Goal: Task Accomplishment & Management: Use online tool/utility

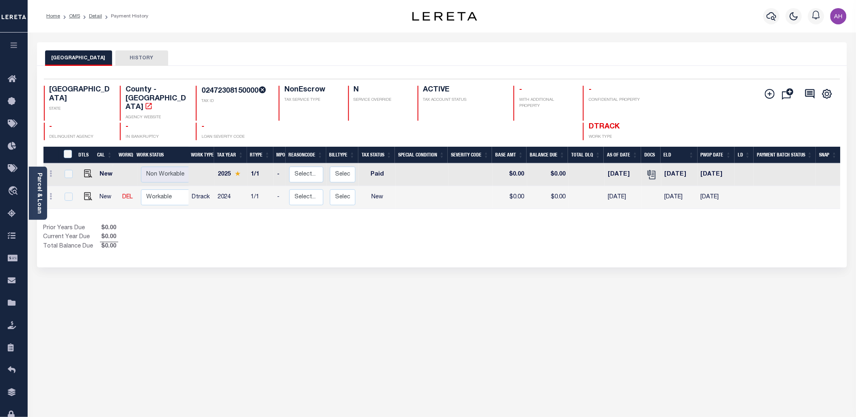
click at [19, 45] on button "button" at bounding box center [14, 46] width 28 height 28
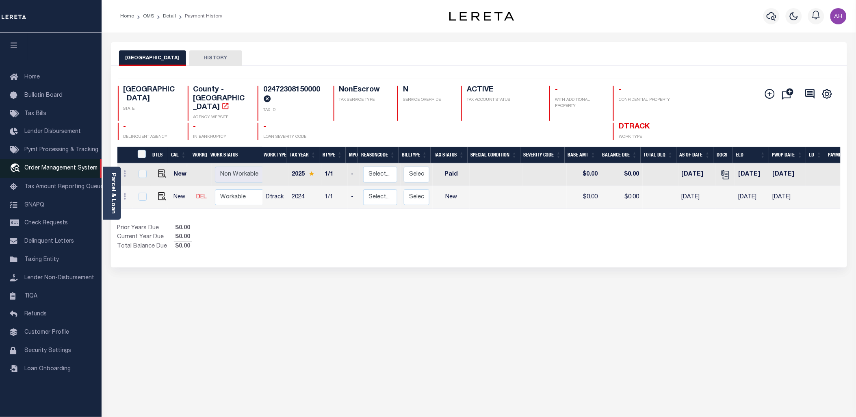
click at [71, 165] on span "Order Management System" at bounding box center [60, 168] width 73 height 6
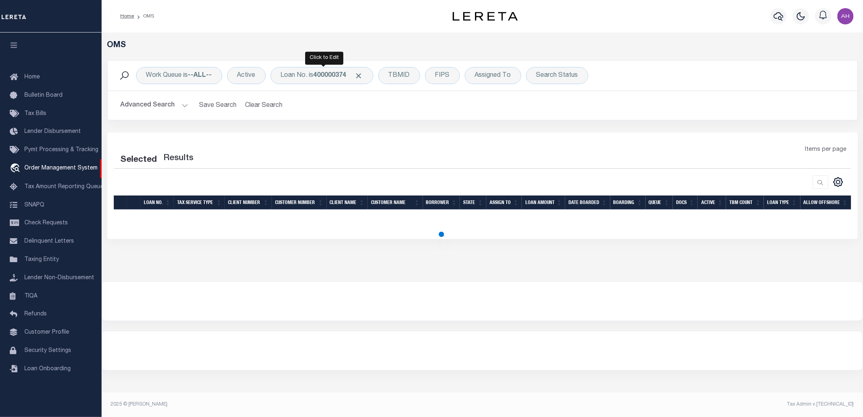
select select "200"
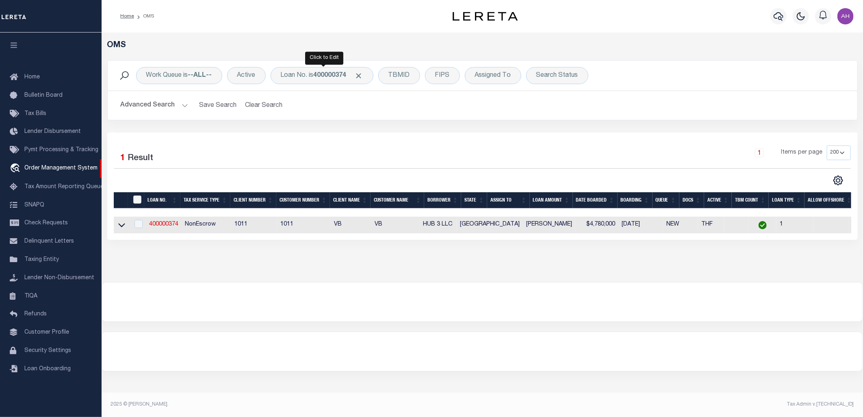
click at [312, 70] on div "Loan No. is 400000374" at bounding box center [322, 75] width 103 height 17
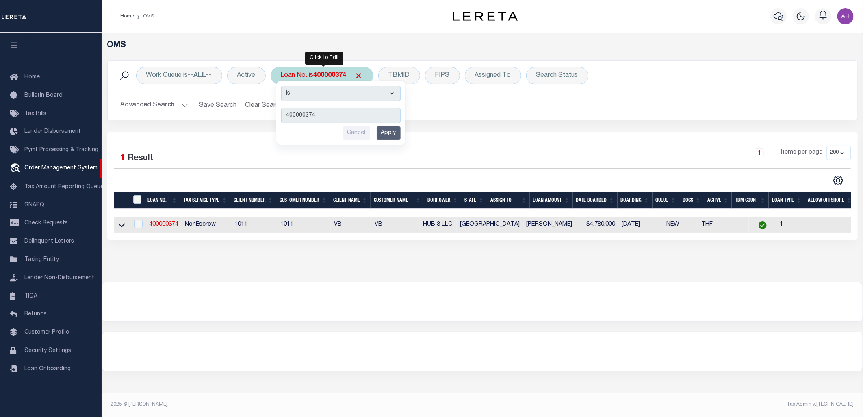
type input "07680001029-00101"
click at [392, 136] on input "Apply" at bounding box center [389, 132] width 24 height 13
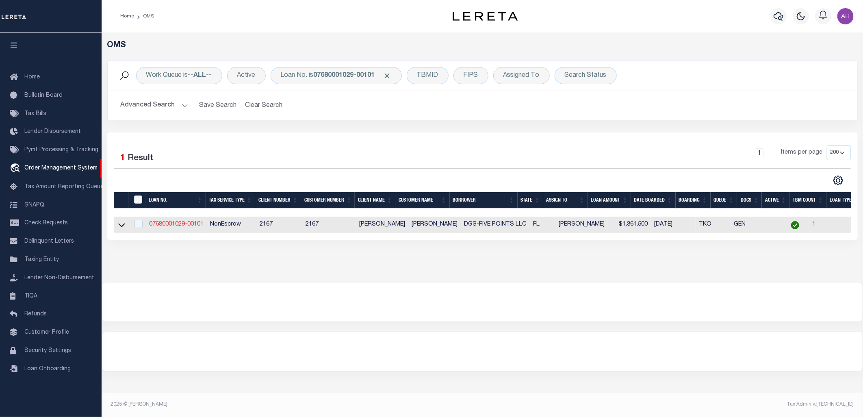
click at [181, 224] on link "07680001029-00101" at bounding box center [176, 224] width 54 height 6
type input "07680001029-00101"
type input "DGS-FIVE POINTS LLC"
select select
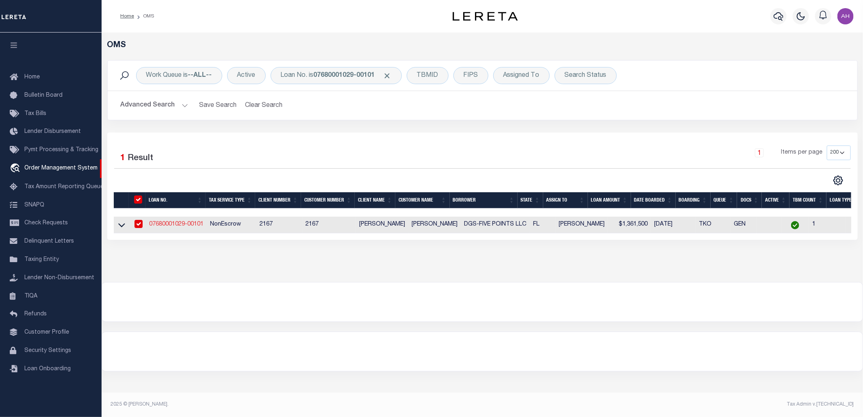
select select "NonEscrow"
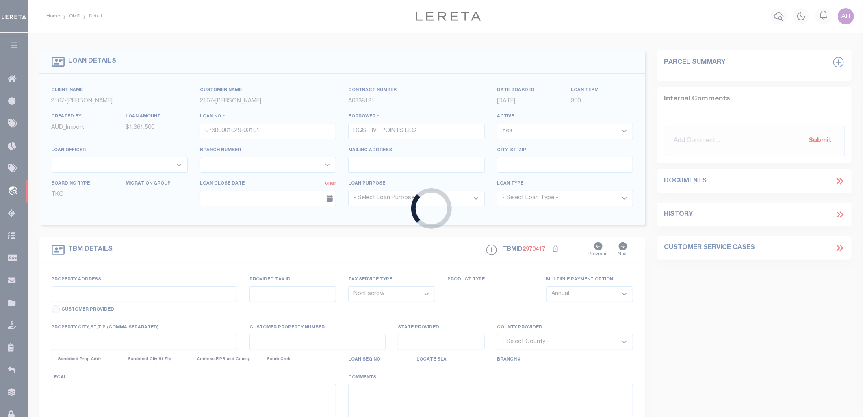
type input "2006-2040 S 8th Street"
type input "00-00-30-024A-0001-0000"
select select
type input "Fernadina Beach FL"
type input "[GEOGRAPHIC_DATA]"
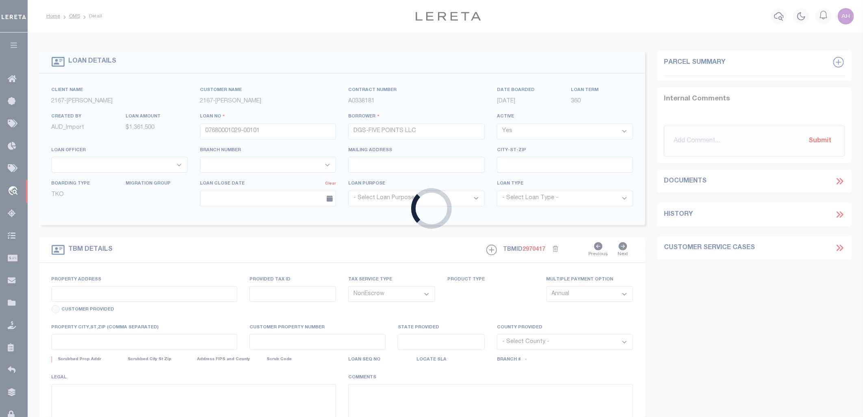
type input "FL"
select select "Nassau"
type textarea "2nd Mtg and Assignment of Rents located at [DATE]-[DATE][STREET_ADDRESS] ; [DAT…"
type textarea "Liability Limited to the Suggest Parcel and/or Provided Situs Address"
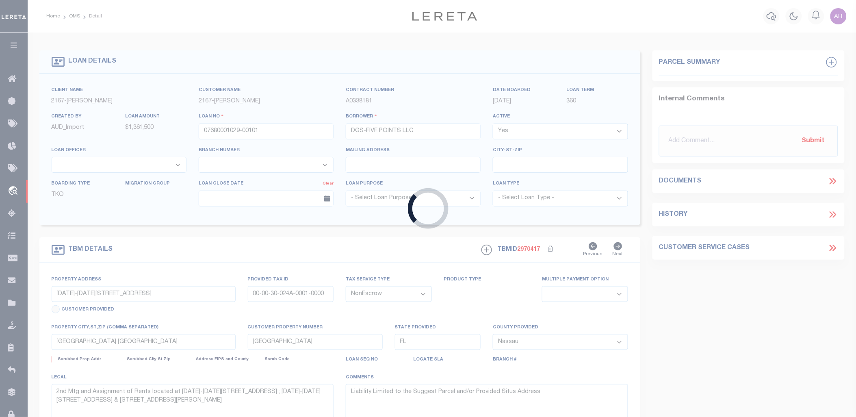
select select "10874"
select select "4671"
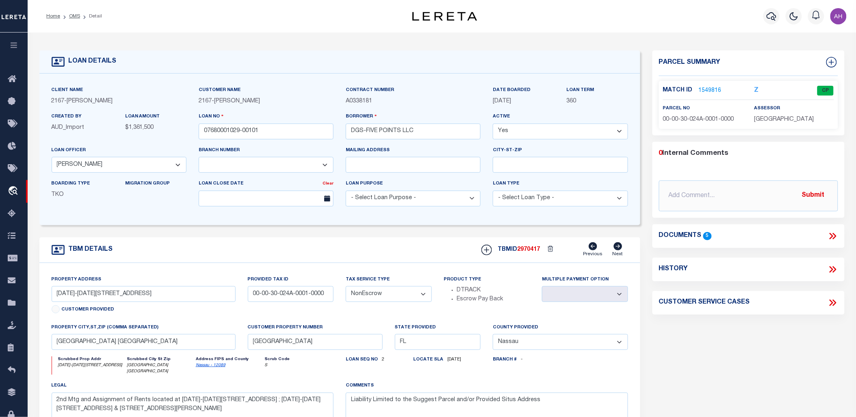
click at [712, 87] on link "1549816" at bounding box center [710, 91] width 23 height 9
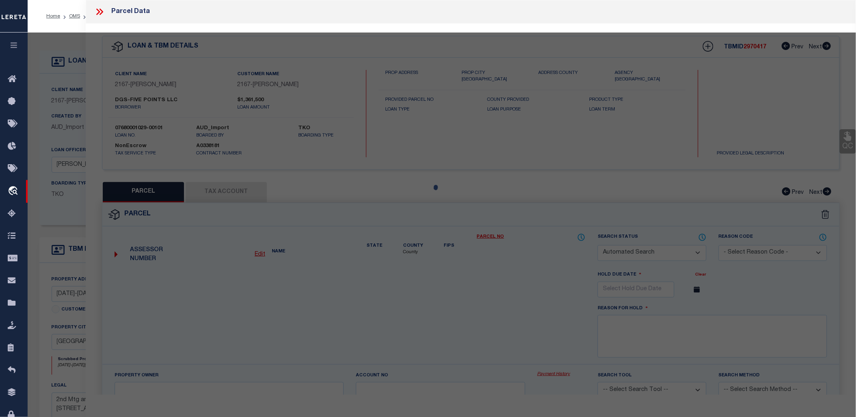
checkbox input "false"
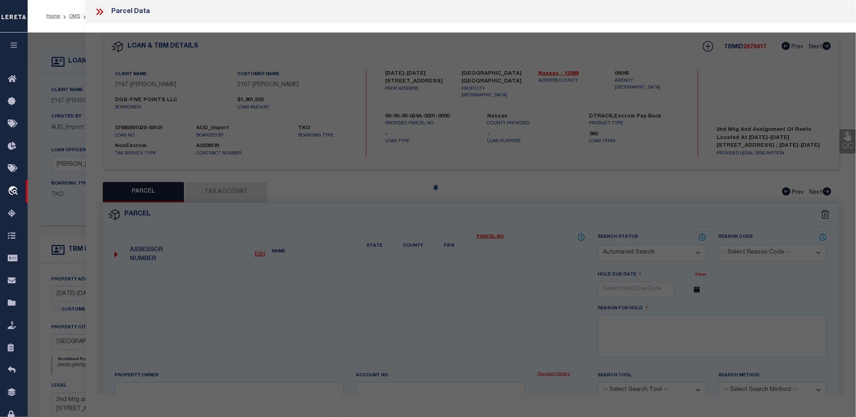
select select "CP"
type input "KM WEST LLC & KCS-FIVE POINTS LLC ET AL"
select select
type input "2006 8TH ST S"
checkbox input "false"
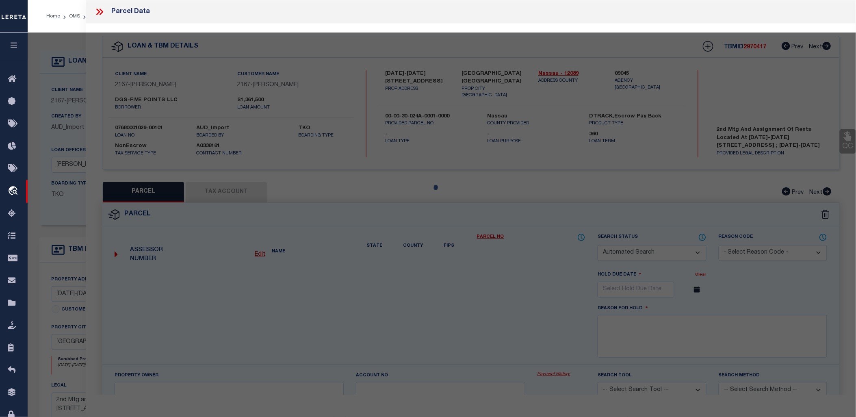
type input "FERNANDINA BEACH FL 32034"
type textarea "ALL OF LOTS 1 3 4 11 12 14 & 16 THRU 21 & PT OF LOTS 2 5 10 13 & 15 IN OR 2327/…"
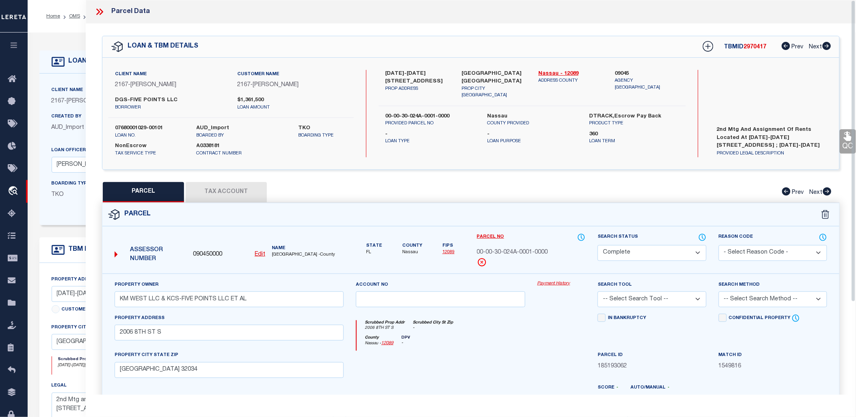
click at [562, 283] on link "Payment History" at bounding box center [561, 283] width 48 height 7
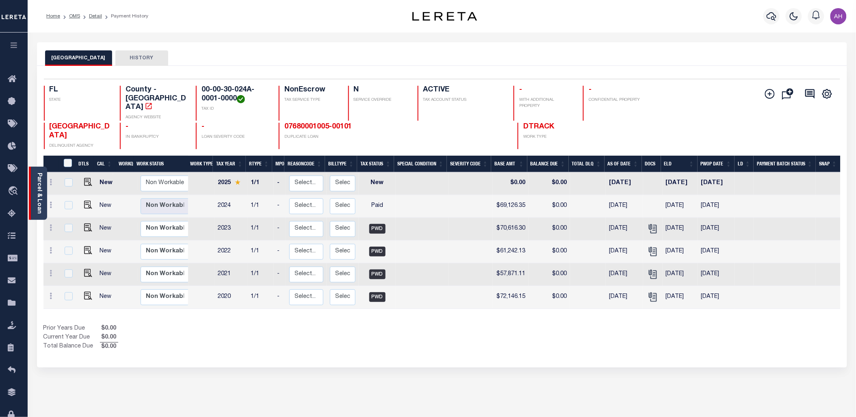
click at [37, 187] on link "Parcel & Loan" at bounding box center [39, 193] width 6 height 41
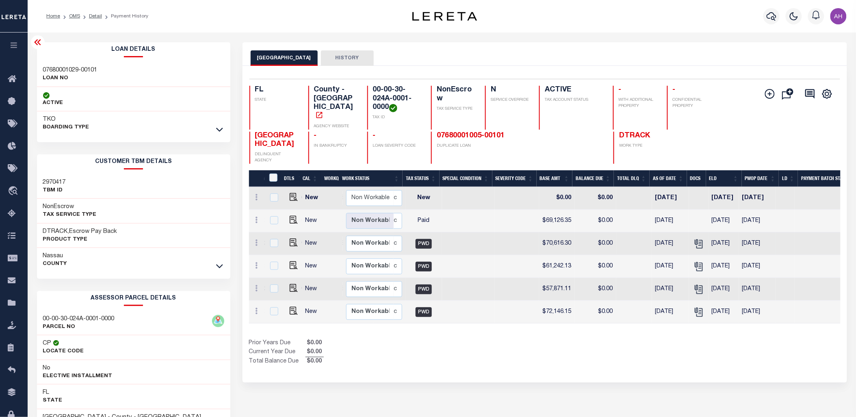
scroll to position [0, 18]
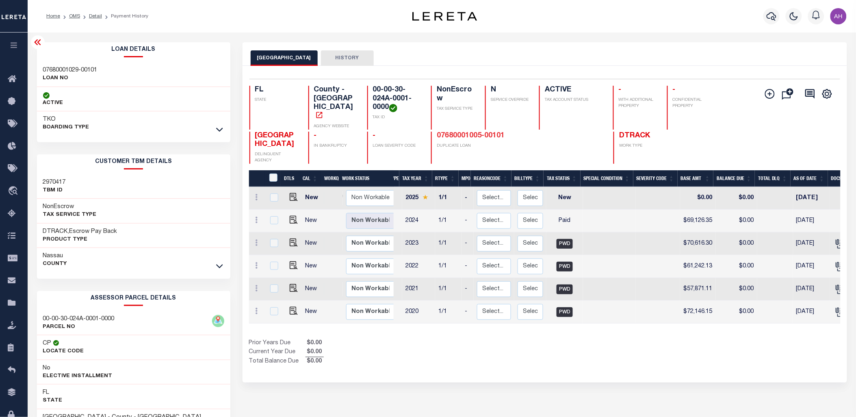
click at [476, 132] on link "07680001005-00101" at bounding box center [471, 135] width 68 height 7
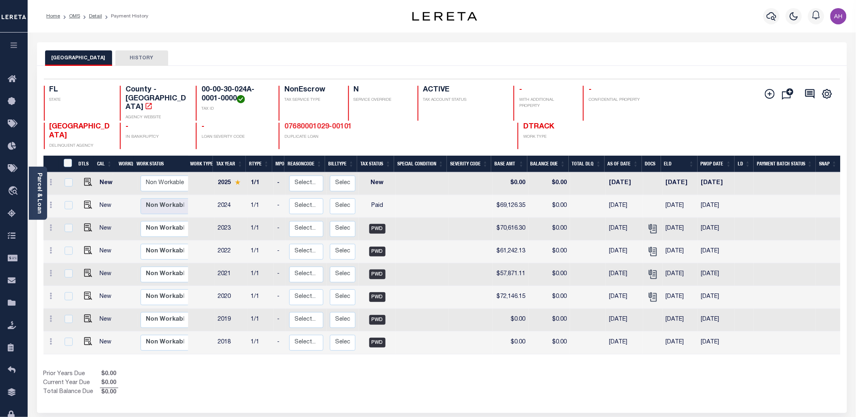
click at [322, 123] on link "07680001029-00101" at bounding box center [318, 126] width 68 height 7
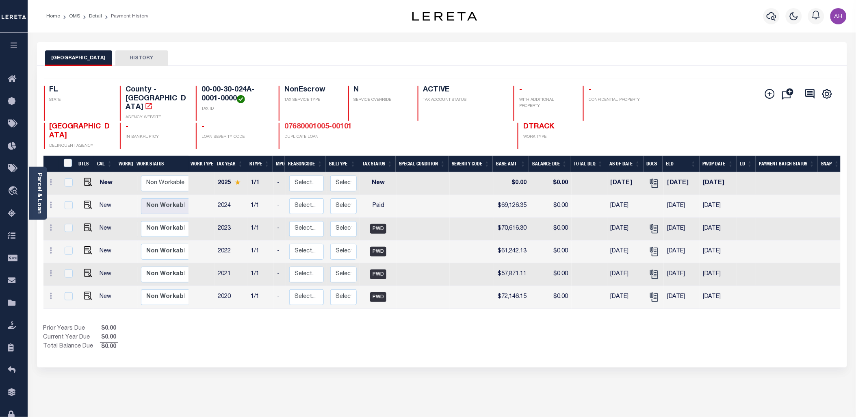
click at [331, 123] on link "07680001005-00101" at bounding box center [318, 126] width 68 height 7
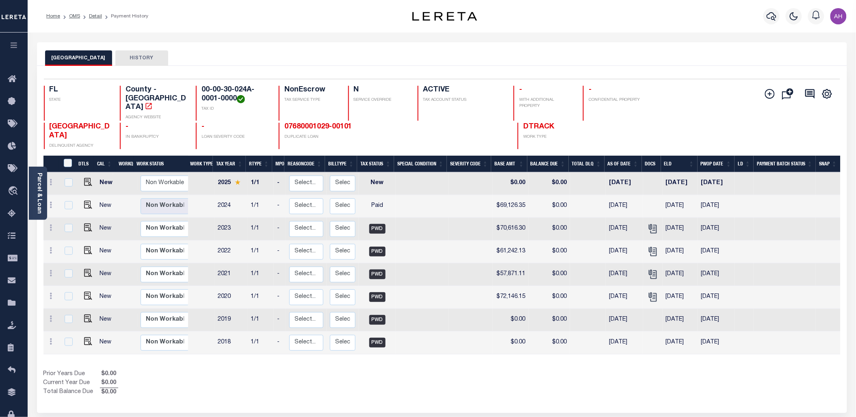
click at [331, 123] on link "07680001029-00101" at bounding box center [318, 126] width 68 height 7
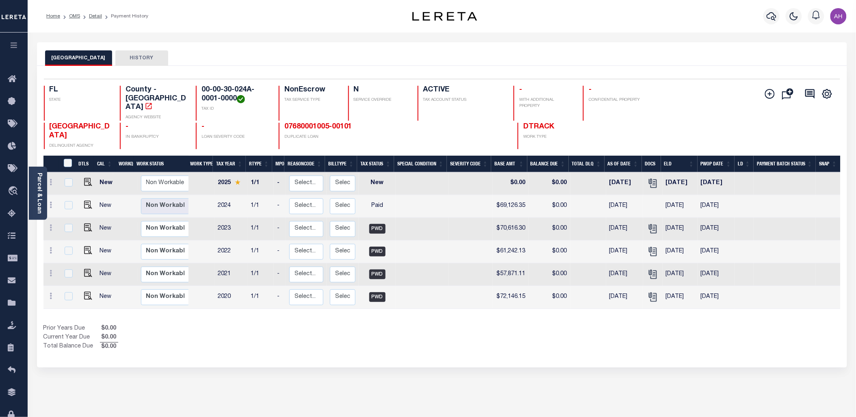
click at [331, 123] on link "07680001005-00101" at bounding box center [318, 126] width 68 height 7
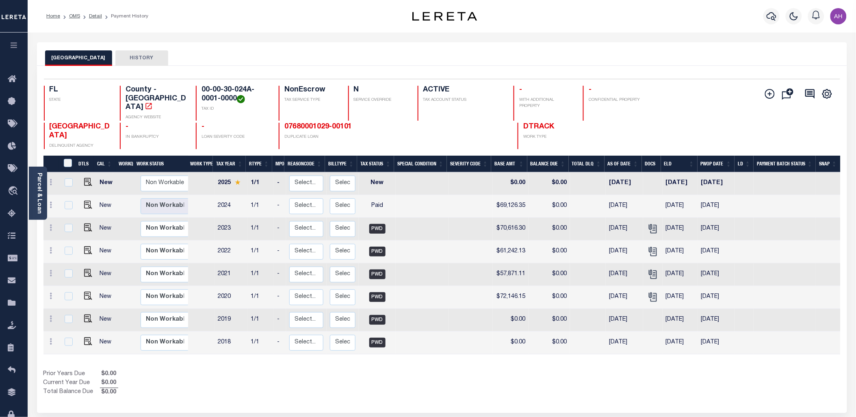
click at [331, 123] on link "07680001029-00101" at bounding box center [318, 126] width 68 height 7
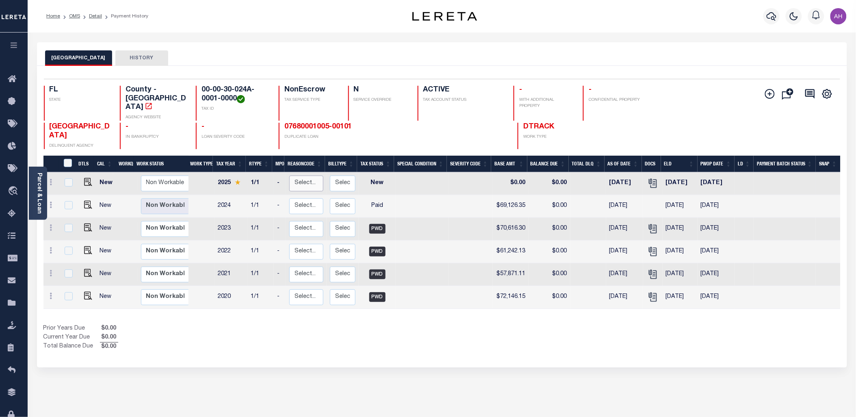
click at [299, 178] on select "Select... Payment Reversal Taxable Value Change Assessment Change Occupancy Tax…" at bounding box center [306, 183] width 34 height 16
checkbox input "true"
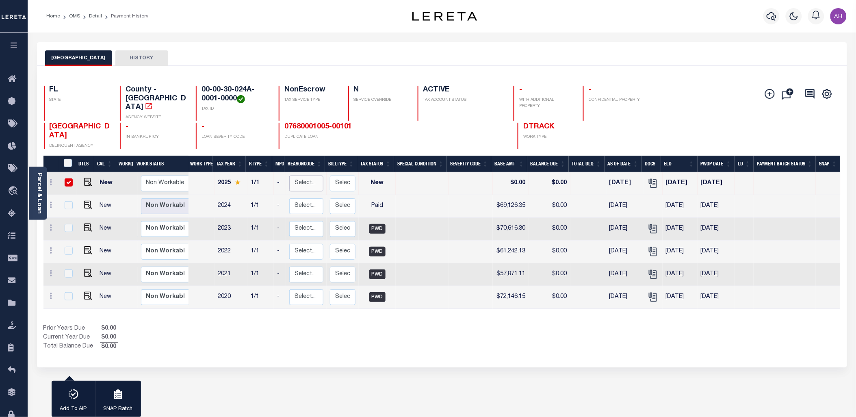
select select "4"
click at [289, 175] on select "Select... Payment Reversal Taxable Value Change Assessment Change Occupancy Tax…" at bounding box center [306, 183] width 34 height 16
checkbox input "false"
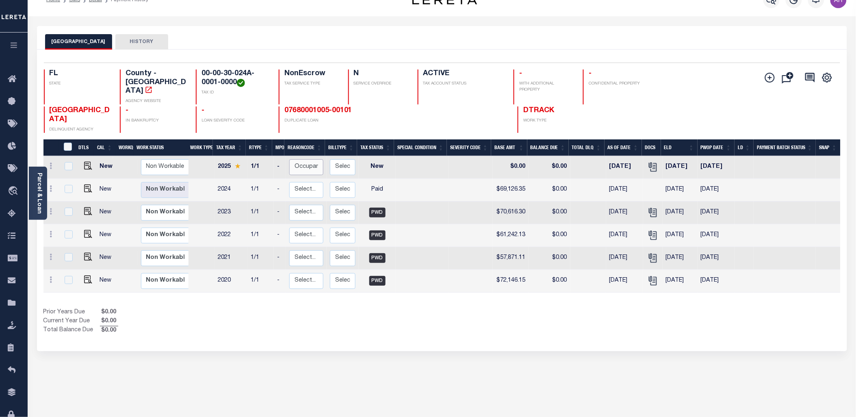
scroll to position [84, 0]
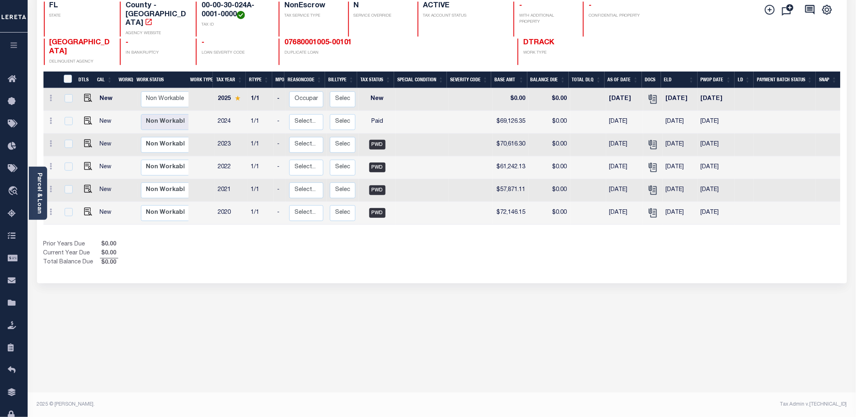
click at [200, 343] on div "NASSAU COUNTY HISTORY 1 Selected 6 1" at bounding box center [442, 187] width 822 height 459
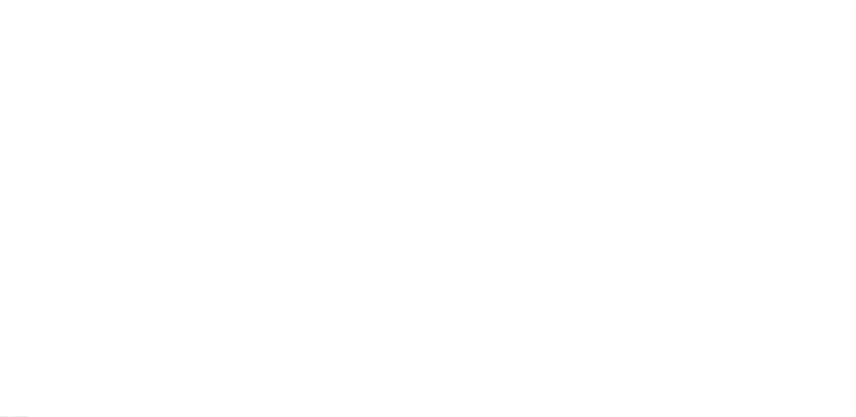
scroll to position [13, 0]
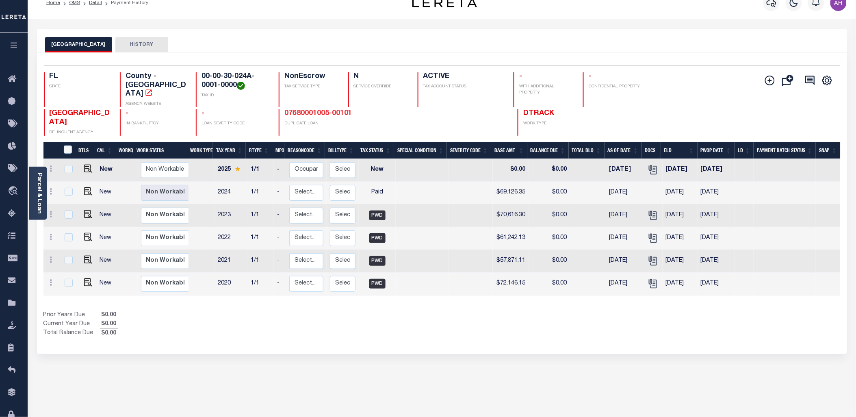
click at [341, 110] on link "07680001005-00101" at bounding box center [318, 113] width 68 height 7
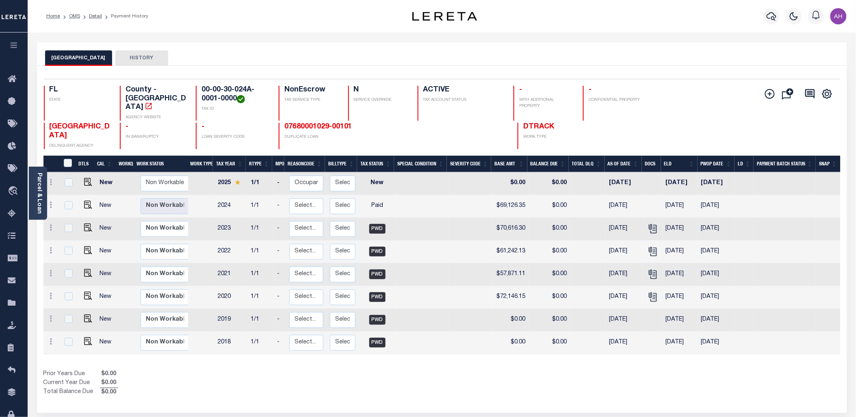
click at [341, 102] on div "FL STATE County - FL AGENCY WEBSITE 00-00-30-024A-0001-0000 TAX ID NonEscrow TA…" at bounding box center [375, 103] width 663 height 35
click at [328, 123] on link "07680001029-00101" at bounding box center [318, 126] width 68 height 7
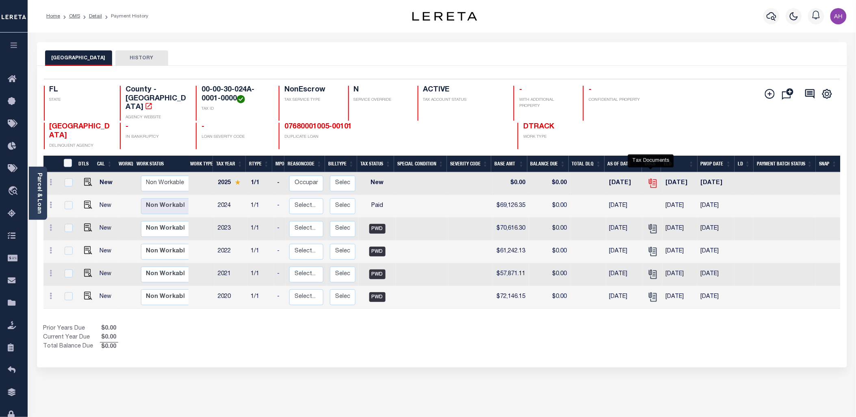
click at [652, 178] on icon "" at bounding box center [653, 183] width 11 height 11
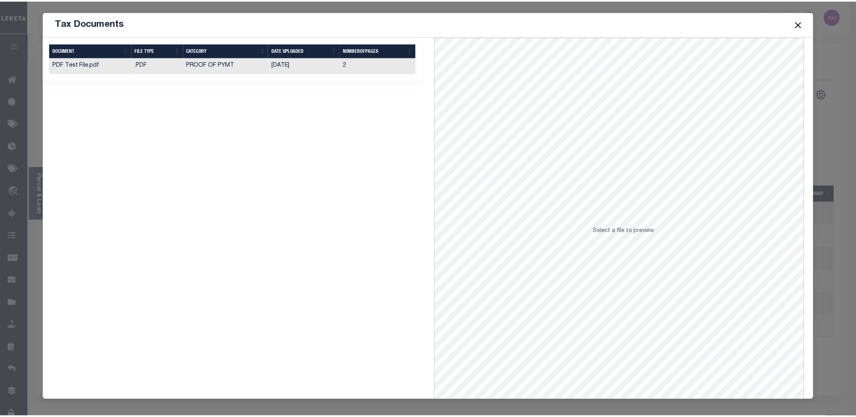
scroll to position [0, 1]
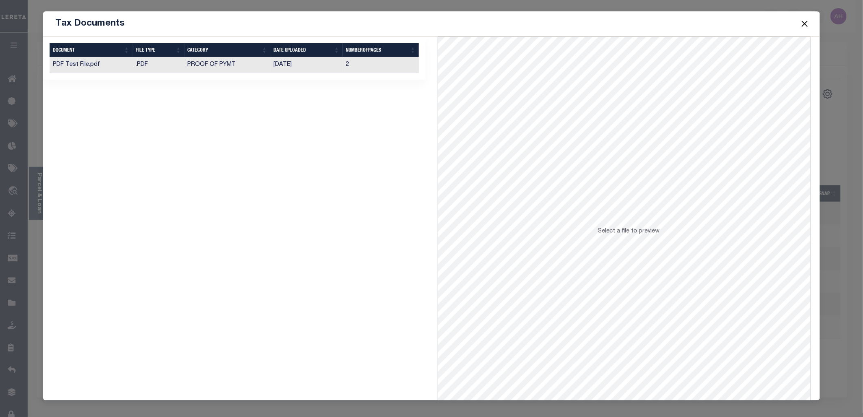
click at [804, 19] on button "Close" at bounding box center [804, 23] width 11 height 11
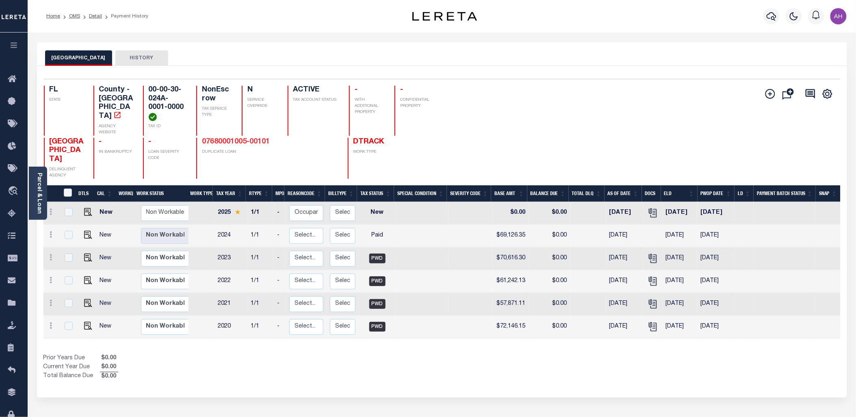
click at [234, 138] on link "07680001005-00101" at bounding box center [236, 141] width 68 height 7
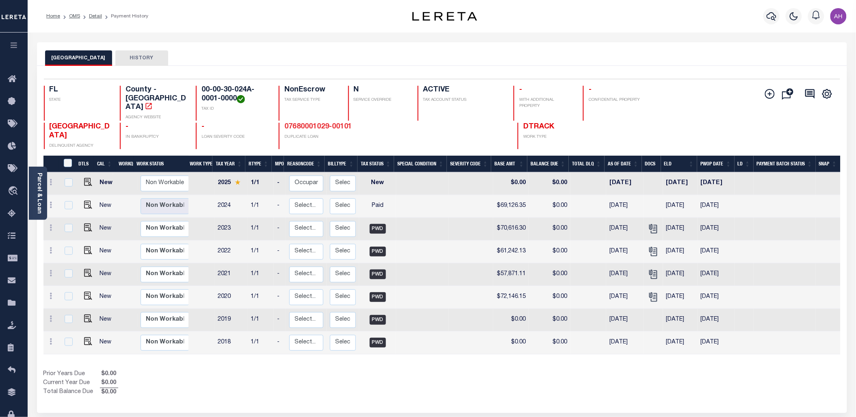
click at [324, 123] on link "07680001029-00101" at bounding box center [318, 126] width 68 height 7
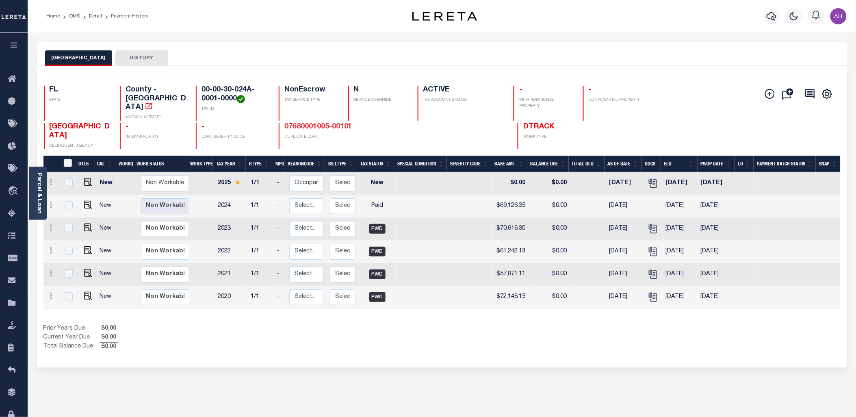
drag, startPoint x: 355, startPoint y: 121, endPoint x: 286, endPoint y: 119, distance: 69.1
click at [286, 123] on h4 "07680001005-00101" at bounding box center [348, 127] width 128 height 9
copy link "07680001005-00101"
click at [37, 194] on link "Parcel & Loan" at bounding box center [39, 193] width 6 height 41
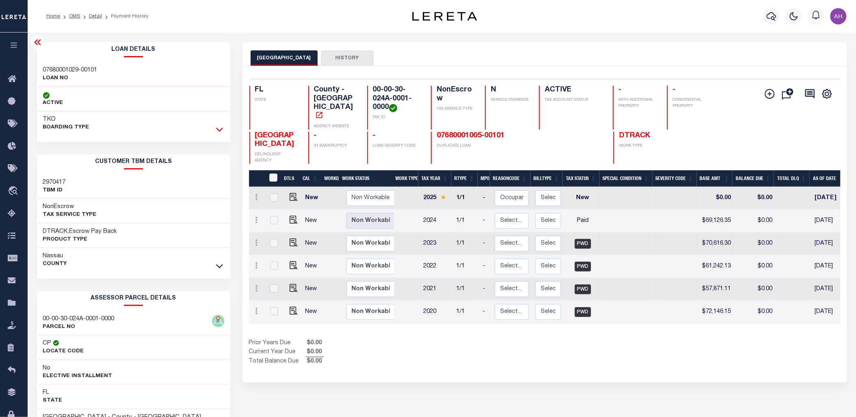
click at [221, 131] on icon at bounding box center [219, 129] width 7 height 9
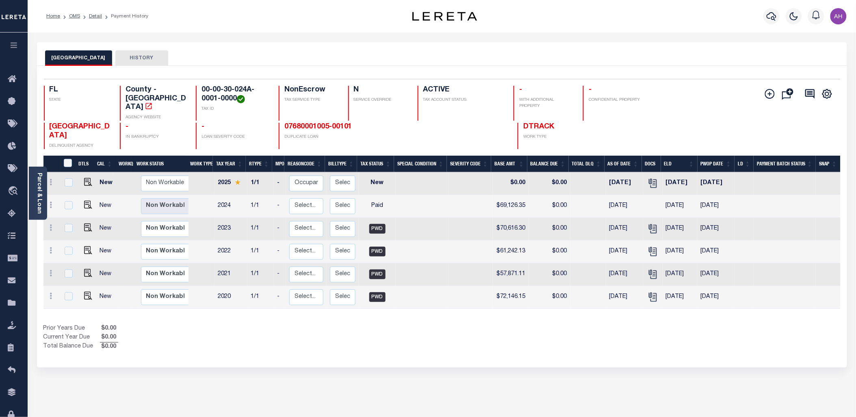
click at [22, 38] on button "button" at bounding box center [14, 46] width 28 height 28
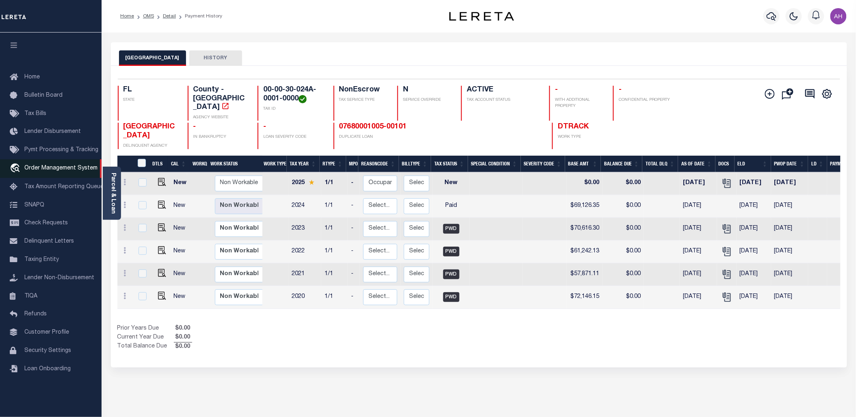
click at [62, 171] on span "Order Management System" at bounding box center [60, 168] width 73 height 6
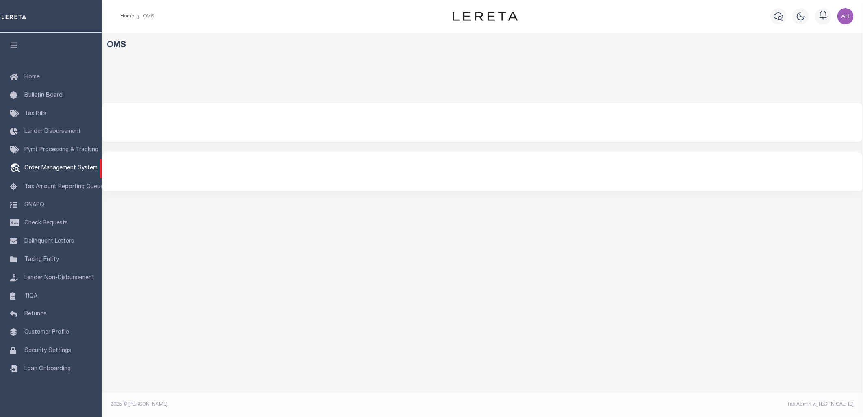
select select "200"
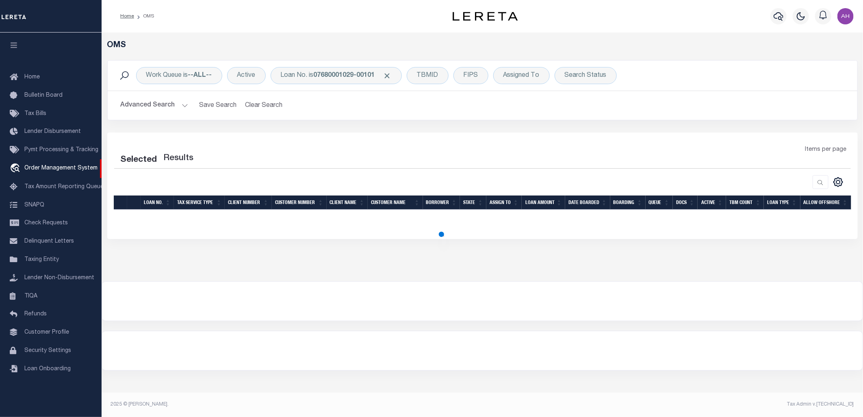
select select "200"
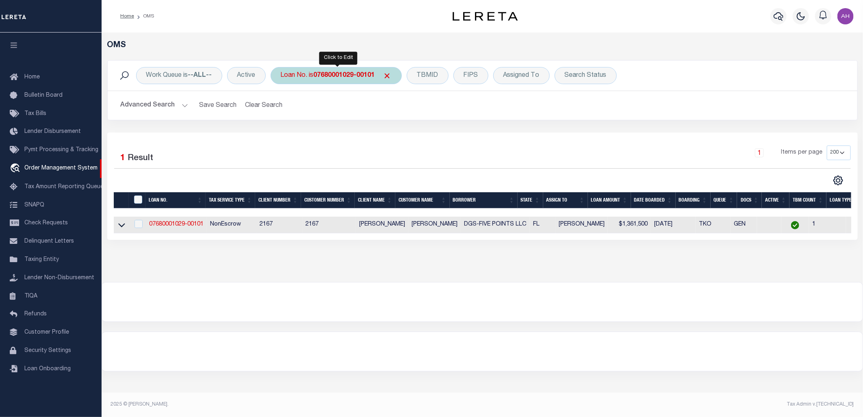
click at [370, 75] on b "07680001029-00101" at bounding box center [344, 75] width 61 height 6
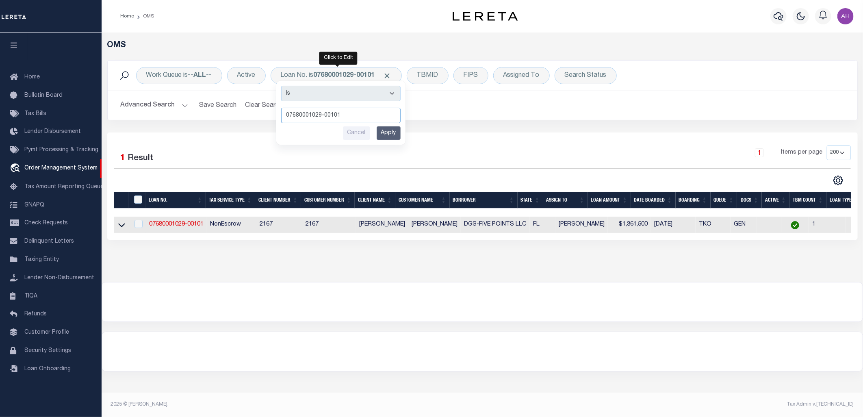
paste input "4452665000"
click at [321, 113] on input "07680001029-001014452665000" at bounding box center [340, 115] width 119 height 15
paste input "text"
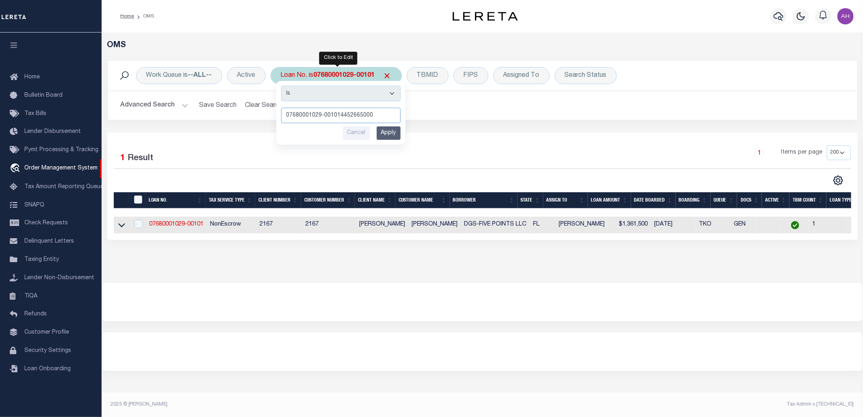
type input "4452665000"
click at [391, 130] on input "Apply" at bounding box center [389, 132] width 24 height 13
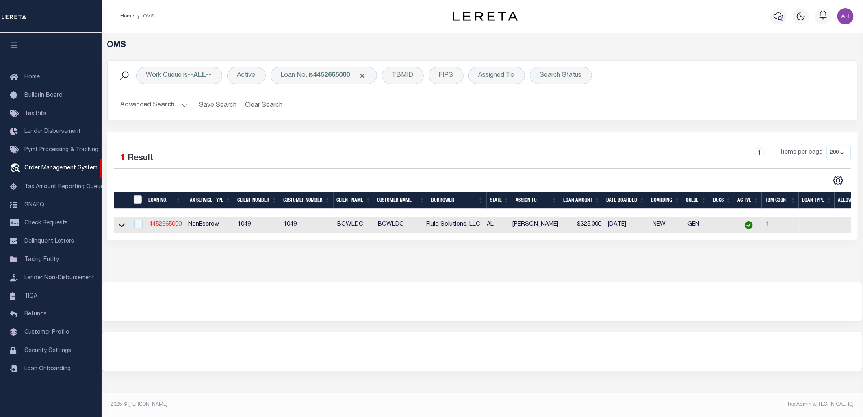
click at [171, 227] on link "4452665000" at bounding box center [165, 224] width 32 height 6
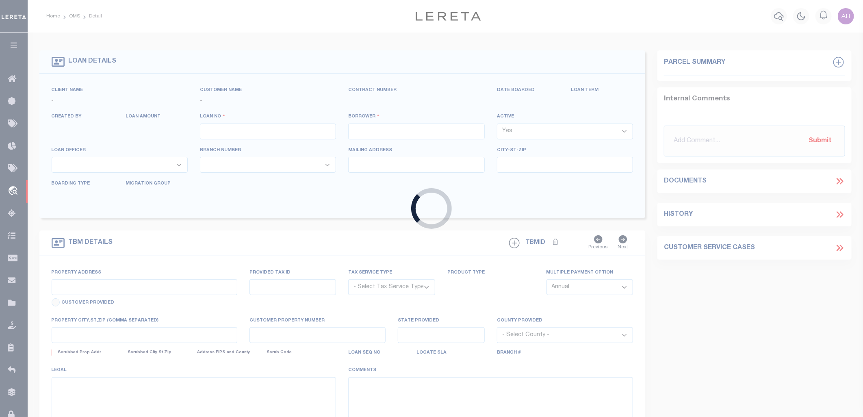
type input "4452665000"
type input "Fluid Solutions, LLC"
select select
select select "1400"
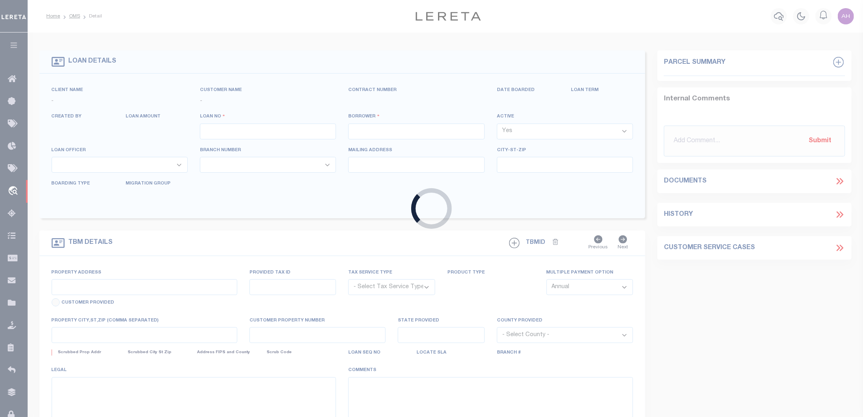
select select "NonEscrow"
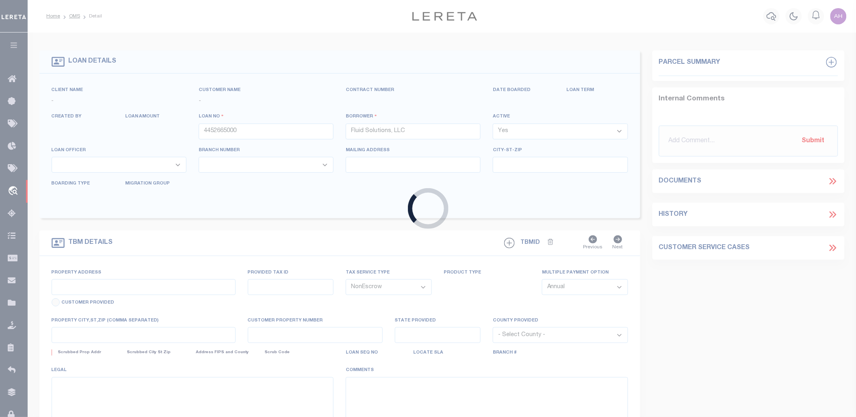
type input "[STREET_ADDRESS]"
select select
type input "Birmingham AL"
type input "AL"
select select "13016"
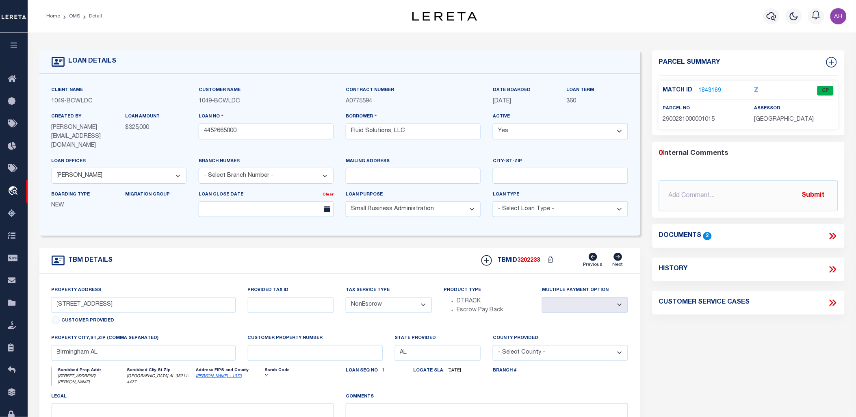
click at [709, 86] on div "Match ID 1843169 Z CP" at bounding box center [748, 91] width 183 height 10
click at [709, 88] on link "1843169" at bounding box center [710, 91] width 23 height 9
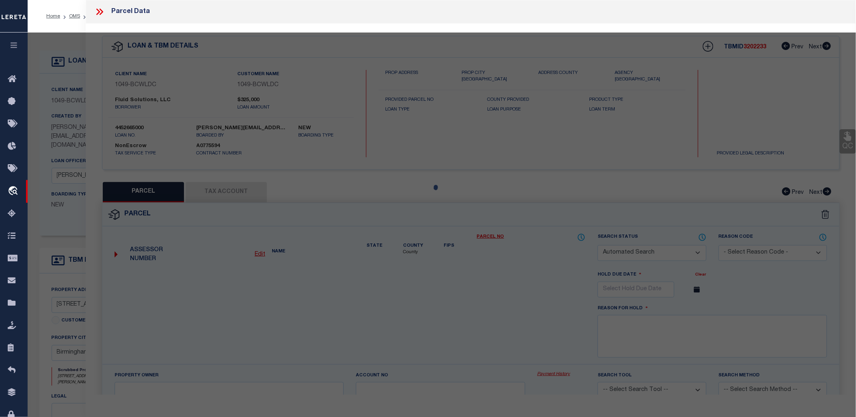
checkbox input "false"
select select "CP"
type input "TMG DEVELOPERS LLC"
select select
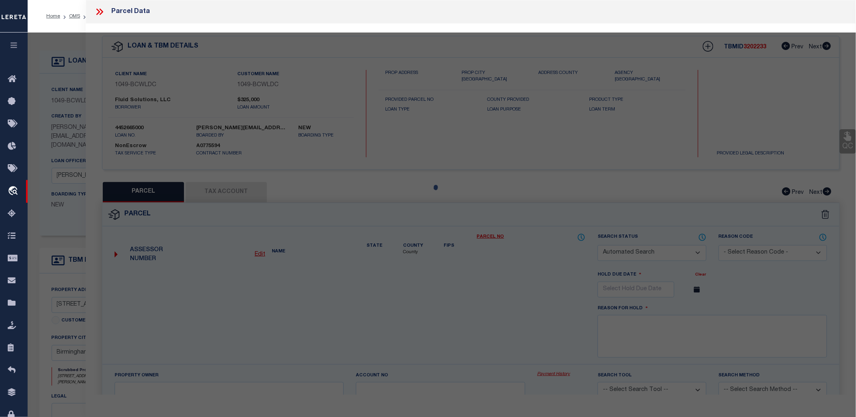
type input "101 LYON LN"
checkbox input "false"
type input "BIRMINGHAM AL 35211"
type textarea "LOT 3 AMENDED MAP OF OXMOOR - MDB 11-97 PB 191 PG 21"
type textarea "Tax ID Special Project"
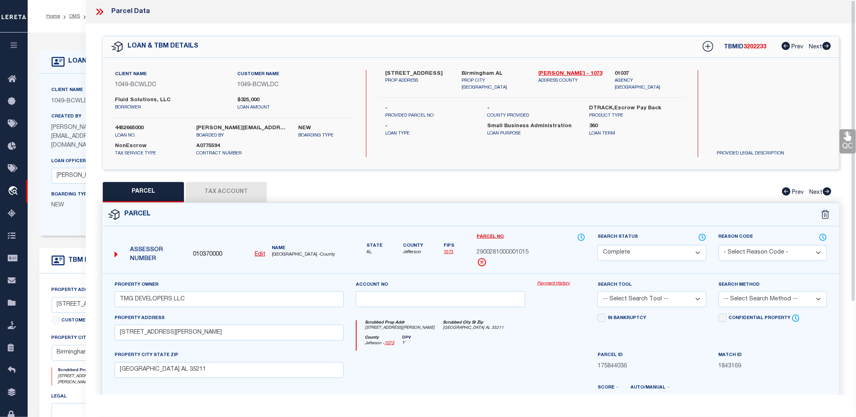
click at [559, 284] on link "Payment History" at bounding box center [561, 283] width 48 height 7
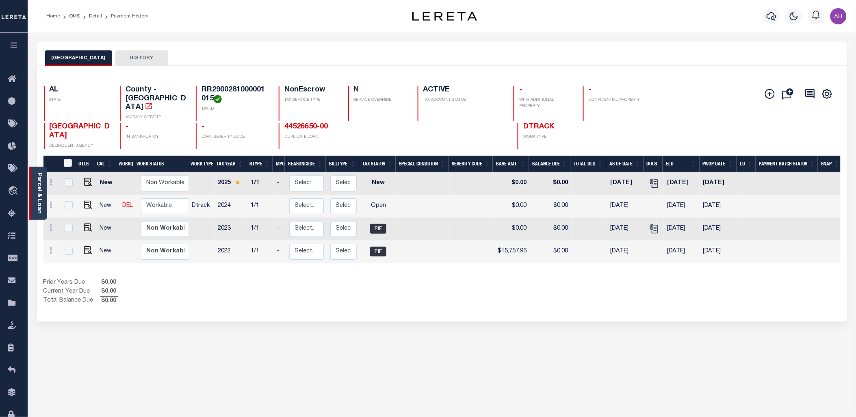
click at [41, 188] on link "Parcel & Loan" at bounding box center [39, 193] width 6 height 41
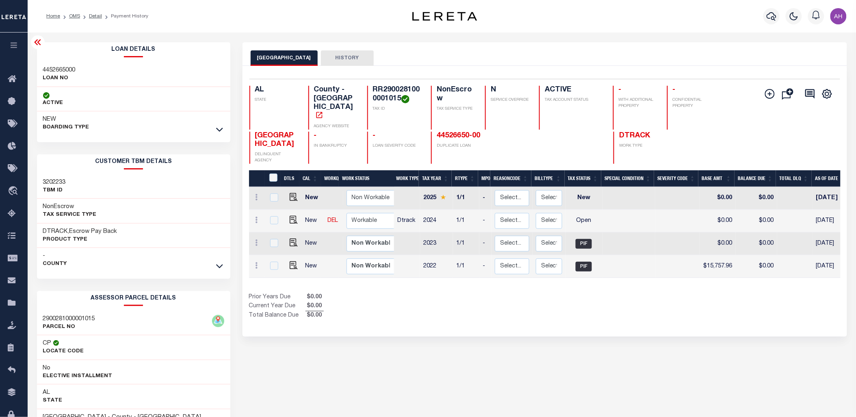
click at [37, 42] on icon at bounding box center [38, 42] width 10 height 10
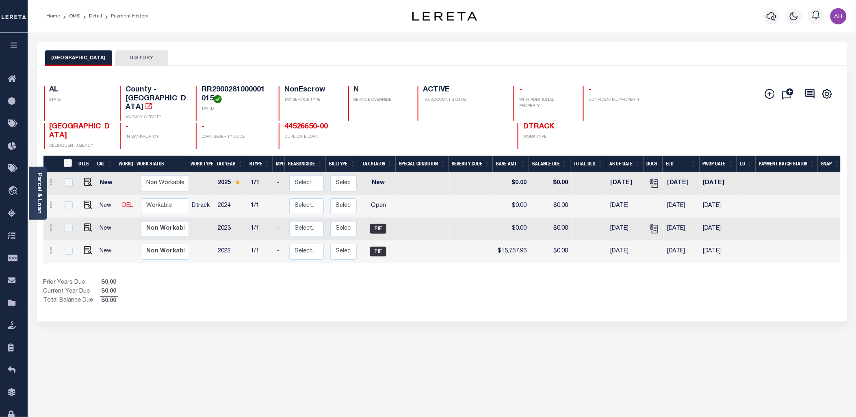
click at [308, 134] on p "DUPLICATE LOAN" at bounding box center [348, 137] width 128 height 6
click at [310, 123] on link "44526650-00" at bounding box center [305, 126] width 43 height 7
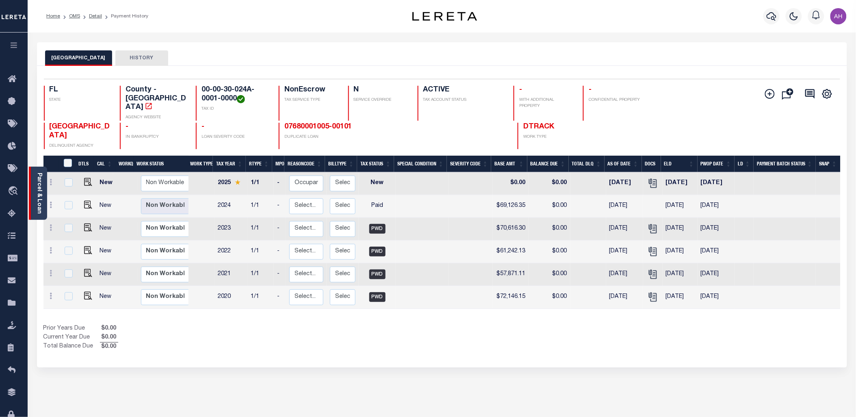
click at [39, 177] on link "Parcel & Loan" at bounding box center [39, 193] width 6 height 41
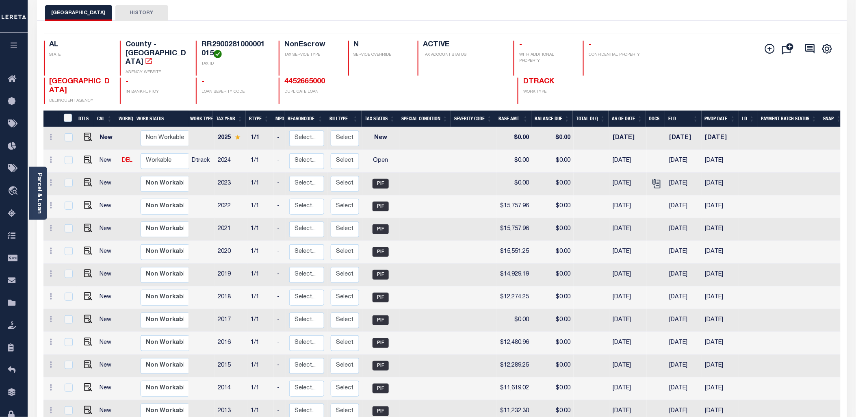
scroll to position [40, 0]
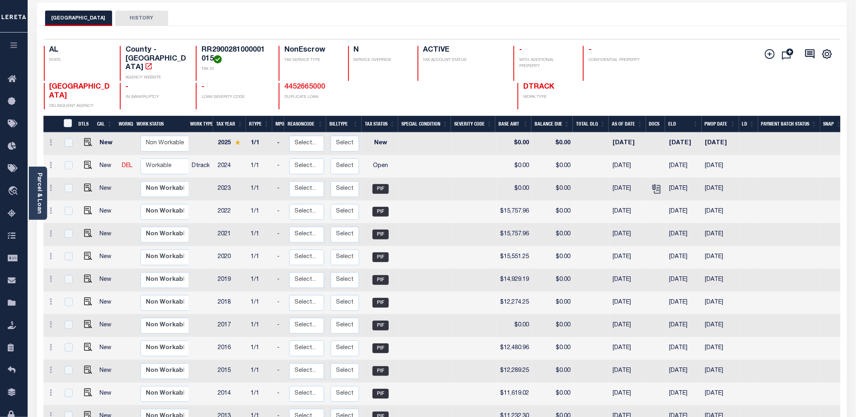
click at [318, 83] on link "4452665000" at bounding box center [304, 86] width 41 height 7
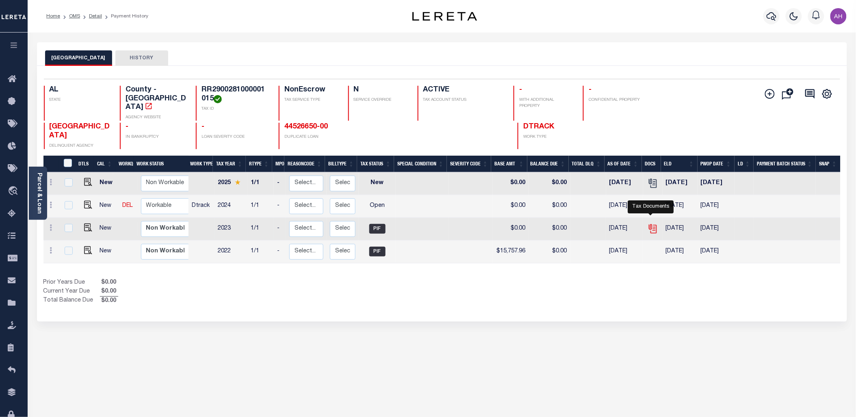
click at [651, 224] on icon "" at bounding box center [652, 227] width 6 height 6
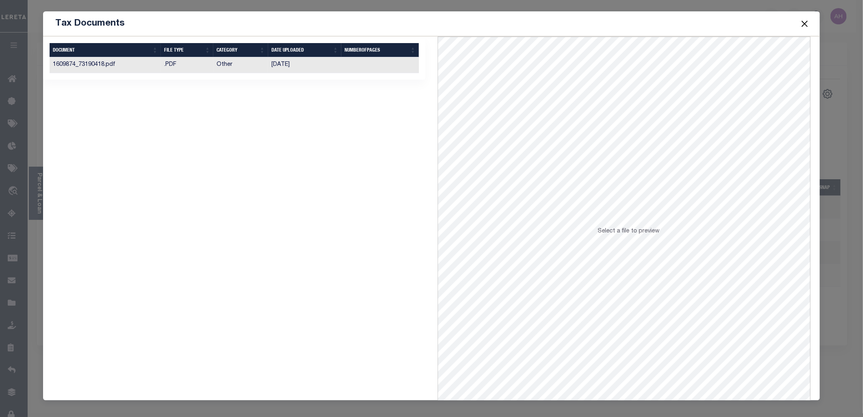
click at [207, 67] on td ".PDF" at bounding box center [187, 65] width 52 height 16
click at [806, 27] on button "Close" at bounding box center [804, 23] width 11 height 11
